Goal: Task Accomplishment & Management: Manage account settings

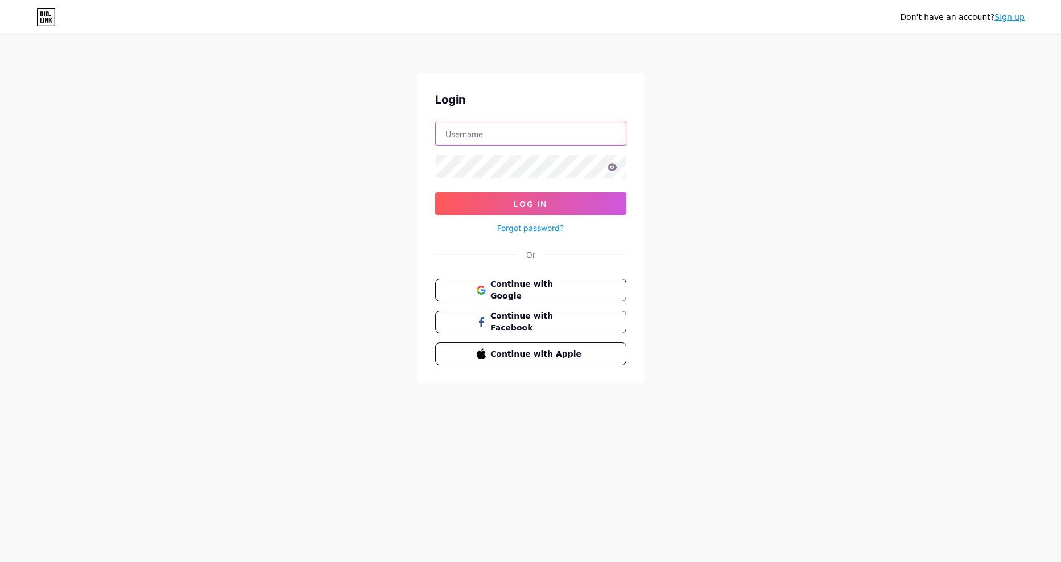
type input "joyasjablonec@gmail.com"
click at [475, 137] on input "joyasjablonec@gmail.com" at bounding box center [531, 133] width 190 height 23
click at [618, 78] on div "Login joyasjablonec@gmail.com Log In Forgot password? Or Continue with Google C…" at bounding box center [531, 228] width 228 height 311
drag, startPoint x: 541, startPoint y: 129, endPoint x: 401, endPoint y: 89, distance: 145.3
click at [401, 89] on div "Don't have an account? Sign up Login joyasjablonec@gmail.com Log In Forgot pass…" at bounding box center [530, 210] width 1061 height 420
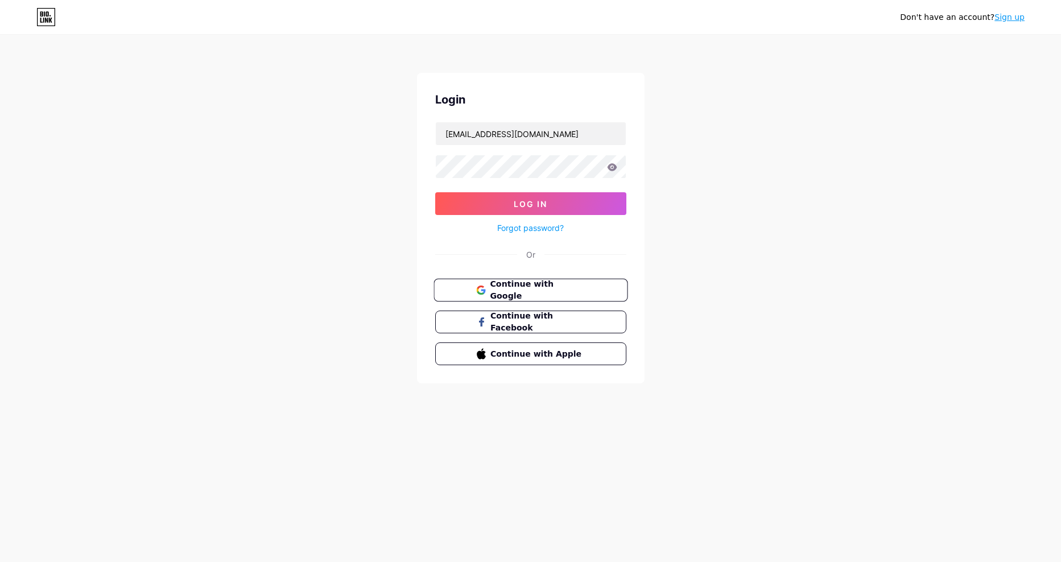
click at [498, 290] on span "Continue with Google" at bounding box center [537, 290] width 95 height 24
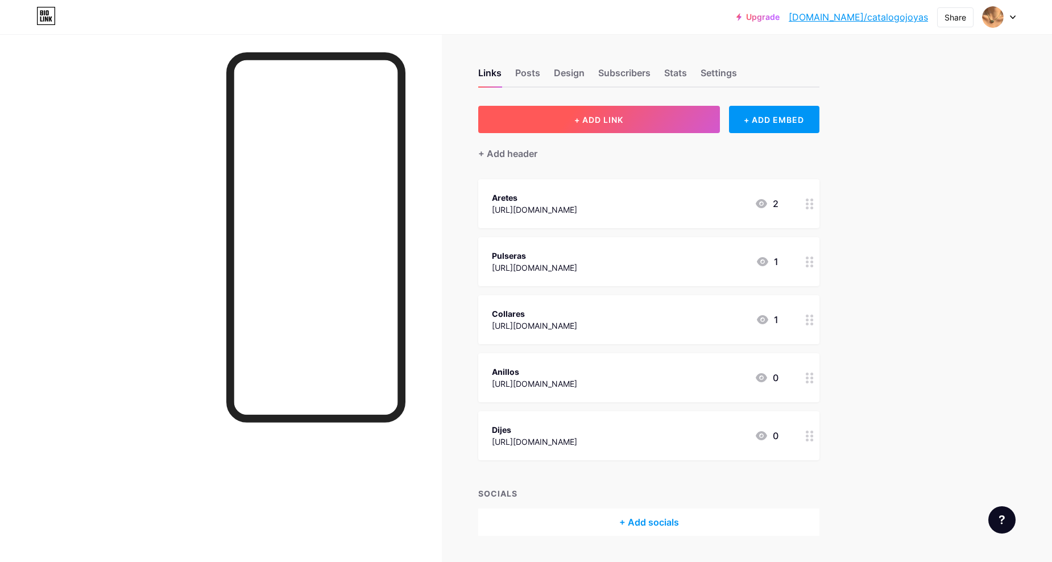
click at [580, 123] on span "+ ADD LINK" at bounding box center [599, 120] width 49 height 10
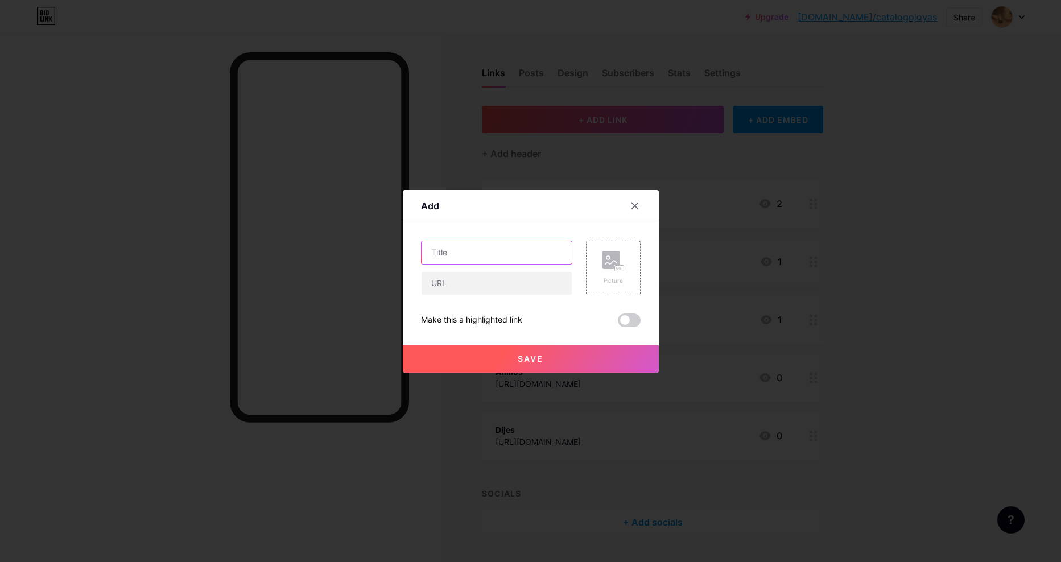
click at [488, 257] on input "text" at bounding box center [496, 252] width 150 height 23
paste input "Joyas en Plata"
type input "Joyas en Plata"
click at [487, 286] on input "text" at bounding box center [496, 283] width 150 height 23
paste input "[URL][DOMAIN_NAME]"
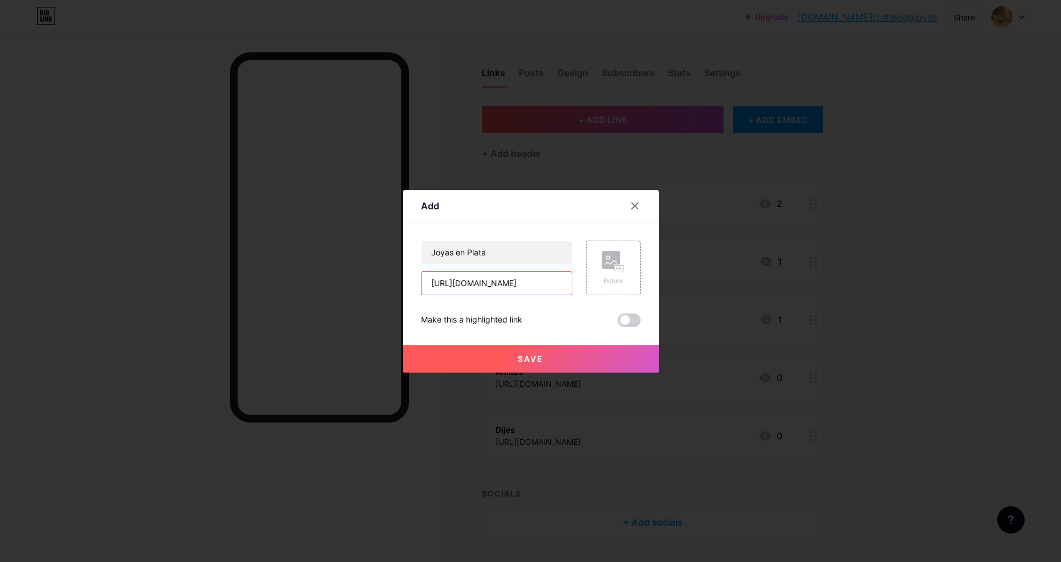
scroll to position [0, 223]
type input "[URL][DOMAIN_NAME]"
click at [530, 369] on button "Save" at bounding box center [531, 358] width 256 height 27
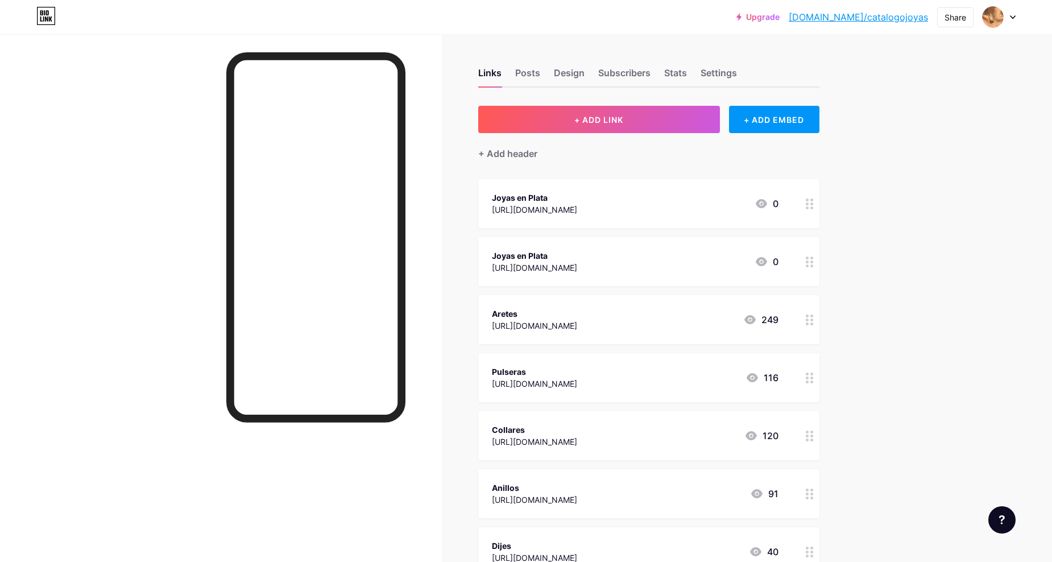
drag, startPoint x: 530, startPoint y: 369, endPoint x: 536, endPoint y: 177, distance: 191.2
click at [536, 177] on div "+ ADD LINK + ADD EMBED + Add header Joyas en Plata [URL][DOMAIN_NAME] 0 Joyas e…" at bounding box center [648, 379] width 341 height 546
drag, startPoint x: 536, startPoint y: 177, endPoint x: 472, endPoint y: 216, distance: 74.7
click at [472, 216] on div "Links Posts Design Subscribers Stats Settings + ADD LINK + ADD EMBED + Add head…" at bounding box center [433, 371] width 867 height 675
click at [573, 119] on button "+ ADD LINK" at bounding box center [599, 119] width 242 height 27
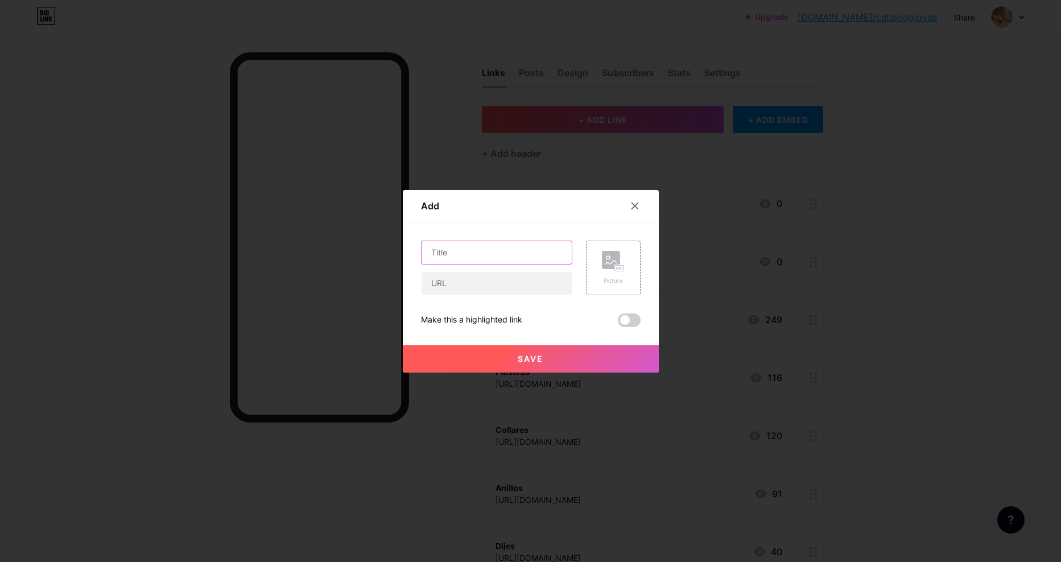
click at [503, 252] on input "text" at bounding box center [496, 252] width 150 height 23
paste input "GRADUACIÓN - BAUTIZO - PRIMERA COMUNIÓN"
drag, startPoint x: 478, startPoint y: 252, endPoint x: 346, endPoint y: 211, distance: 137.6
click at [346, 211] on div "Add Content YouTube Play YouTube video without leaving your page. ADD Vimeo Pla…" at bounding box center [530, 281] width 1061 height 562
click at [473, 250] on input "GRADUACIÓN - BAUTIZO - PRIMERA COMUNIÓN" at bounding box center [496, 252] width 150 height 23
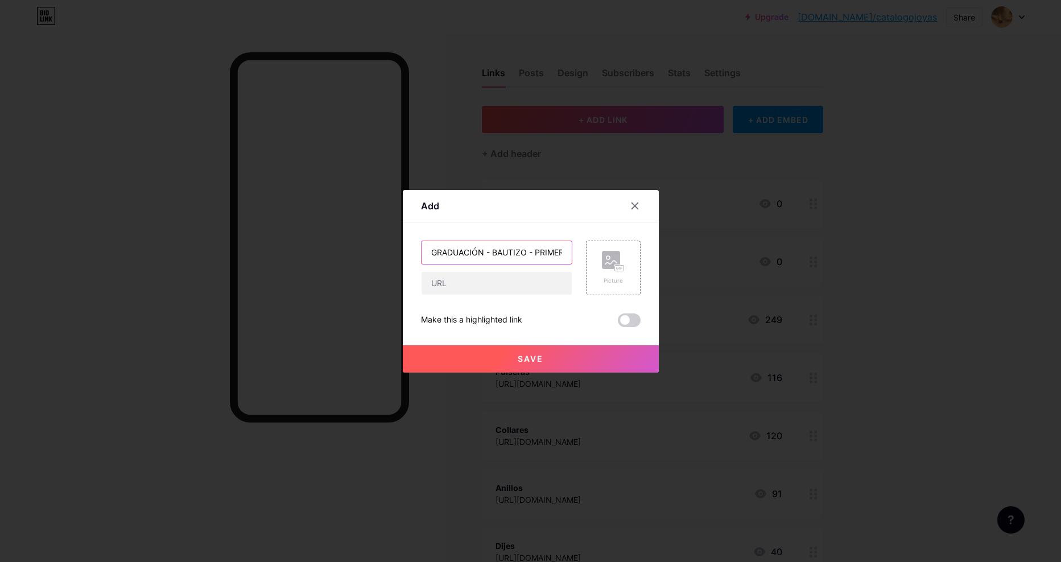
drag, startPoint x: 481, startPoint y: 251, endPoint x: 439, endPoint y: 247, distance: 42.3
click at [439, 247] on input "GRADUACIÓN - BAUTIZO - PRIMERA COMUNIÓN" at bounding box center [496, 252] width 150 height 23
drag, startPoint x: 489, startPoint y: 250, endPoint x: 516, endPoint y: 252, distance: 27.4
click at [516, 252] on input "Graduación - BAUTIZO - PRIMERA COMUNIÓN" at bounding box center [496, 252] width 150 height 23
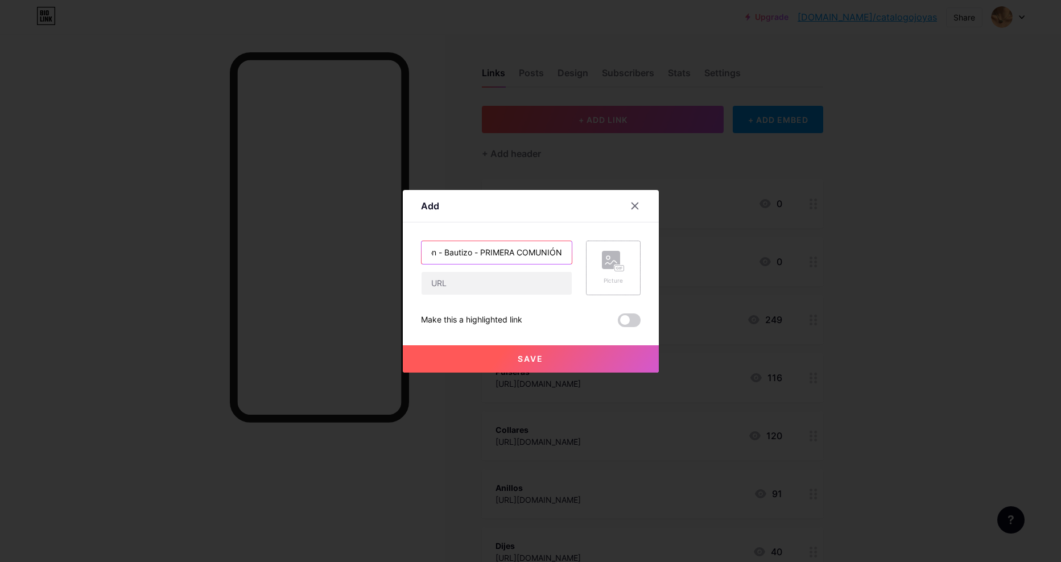
drag, startPoint x: 523, startPoint y: 252, endPoint x: 614, endPoint y: 261, distance: 91.4
click at [614, 261] on div "Graduación - Bautizo - PRIMERA COMUNIÓN Picture" at bounding box center [531, 268] width 220 height 55
type input "Graduación - Bautizo - Primera Comunión"
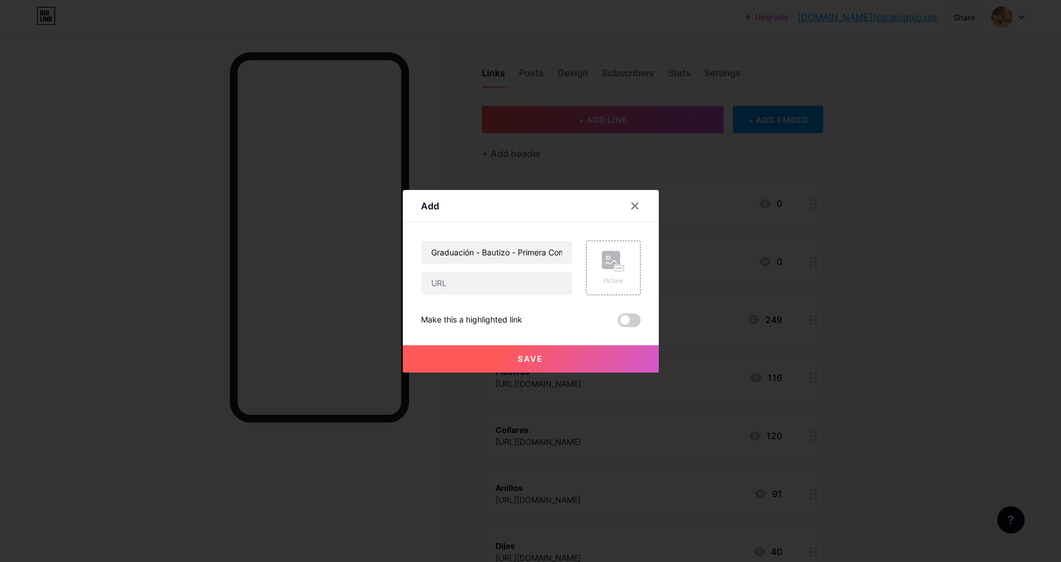
click at [469, 295] on div "Graduación - Bautizo - Primera Comunión Picture Make this a highlighted link Sa…" at bounding box center [531, 284] width 220 height 86
click at [471, 282] on input "text" at bounding box center [496, 283] width 150 height 23
paste input "[URL][DOMAIN_NAME]"
type input "[URL][DOMAIN_NAME]"
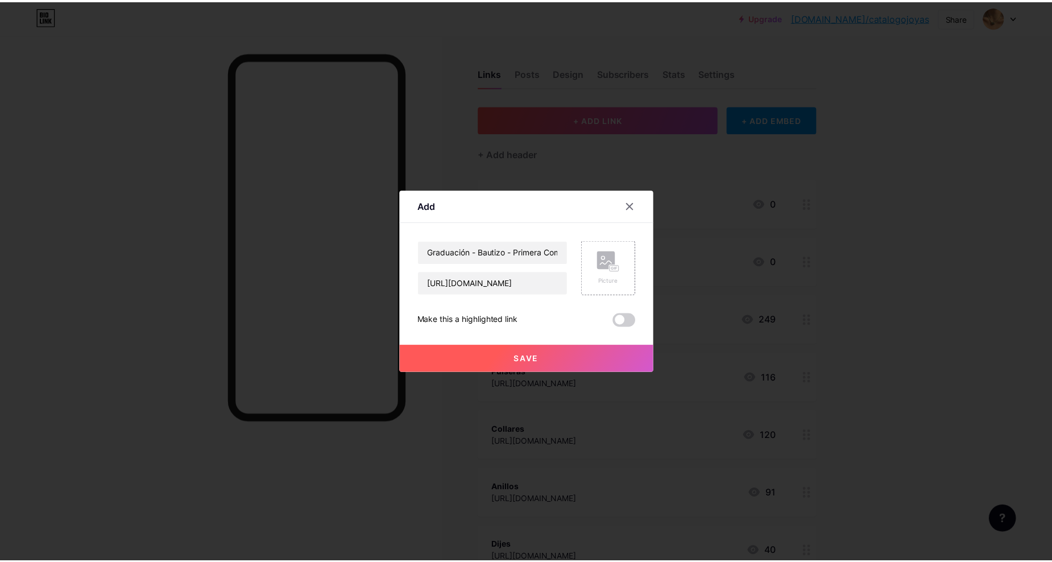
scroll to position [0, 0]
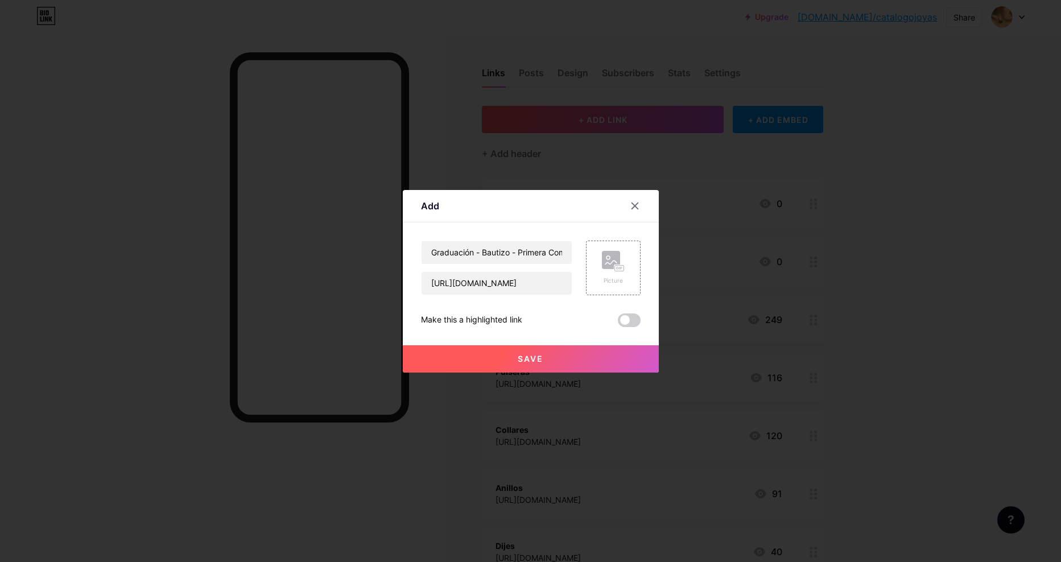
click at [504, 359] on button "Save" at bounding box center [531, 358] width 256 height 27
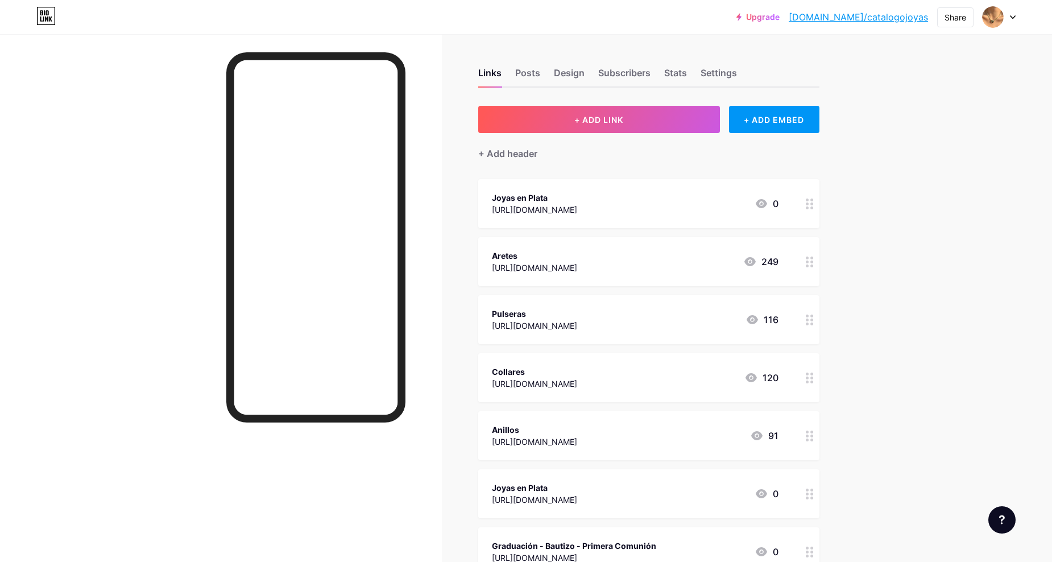
click at [853, 19] on link "[DOMAIN_NAME]/catalogojoyas" at bounding box center [858, 17] width 139 height 14
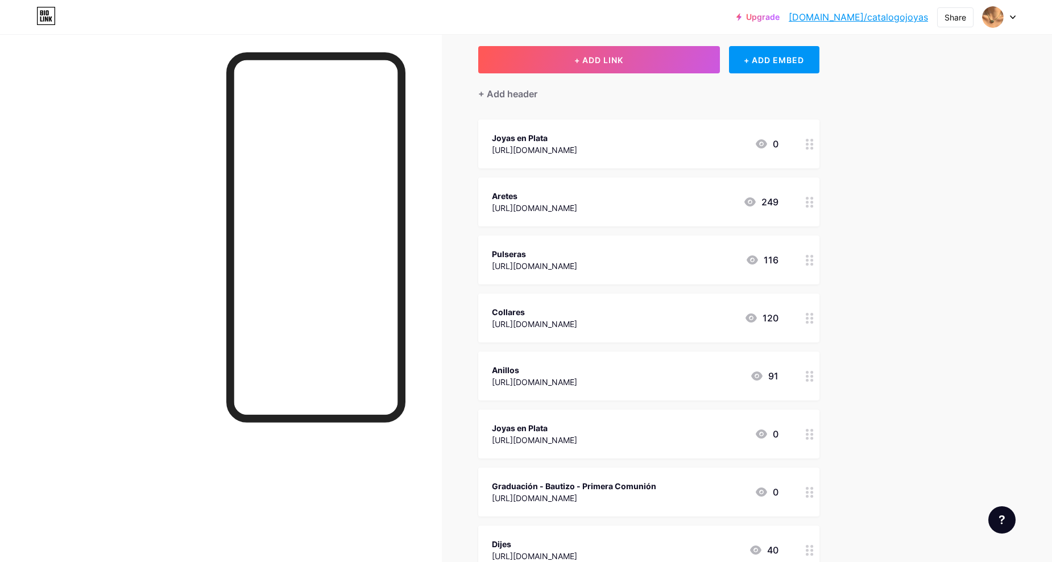
scroll to position [61, 0]
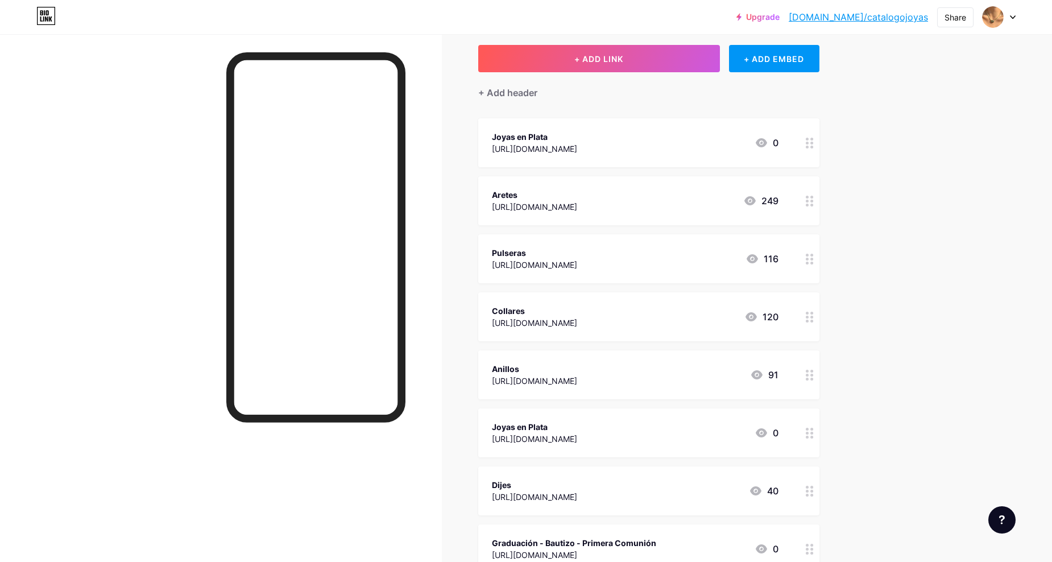
click at [577, 141] on div "Joyas en Plata" at bounding box center [534, 137] width 85 height 12
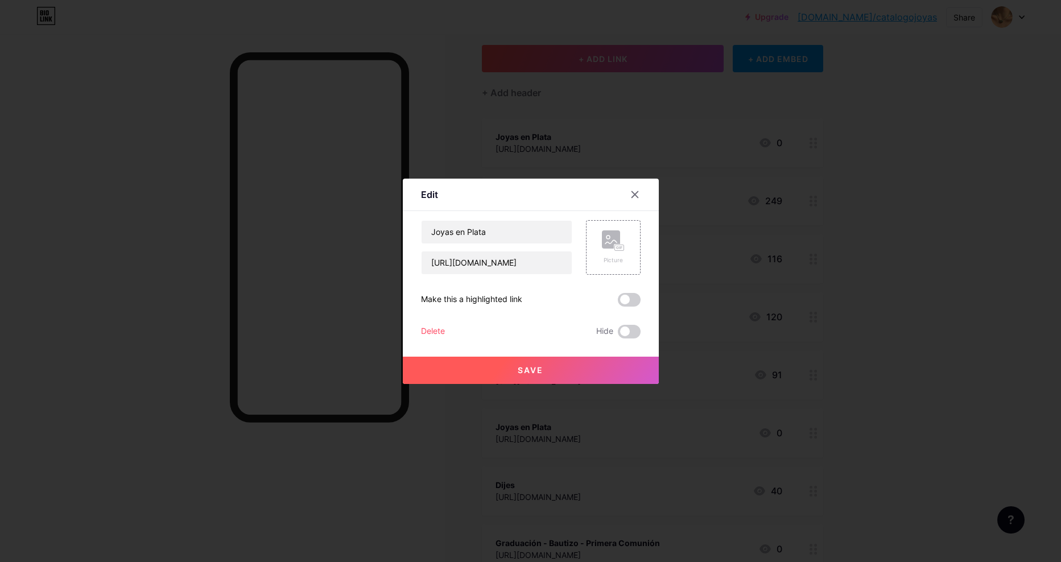
click at [444, 332] on div "Delete" at bounding box center [433, 332] width 24 height 14
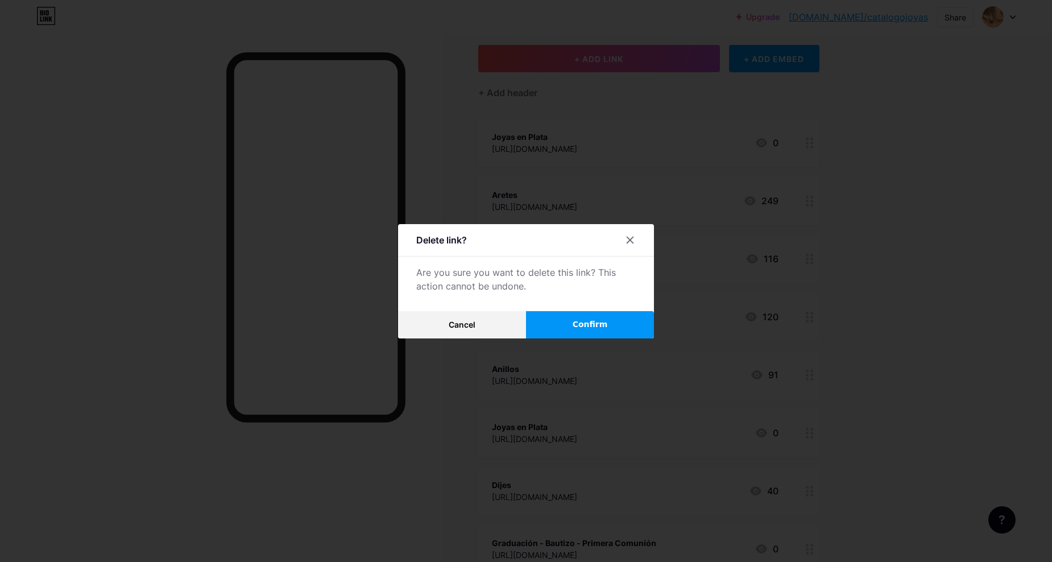
click at [608, 321] on span "Confirm" at bounding box center [590, 325] width 35 height 12
